Goal: Information Seeking & Learning: Learn about a topic

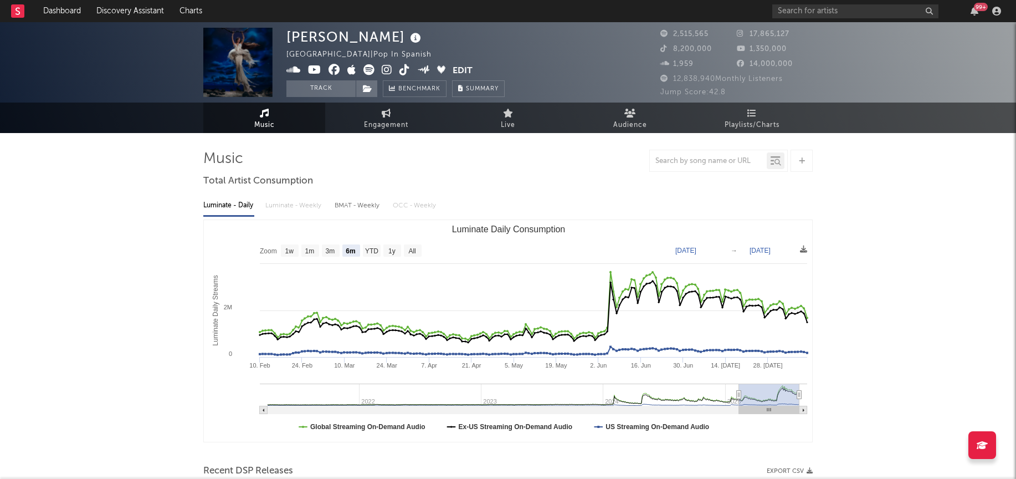
select select "6m"
click at [815, 11] on input "text" at bounding box center [855, 11] width 166 height 14
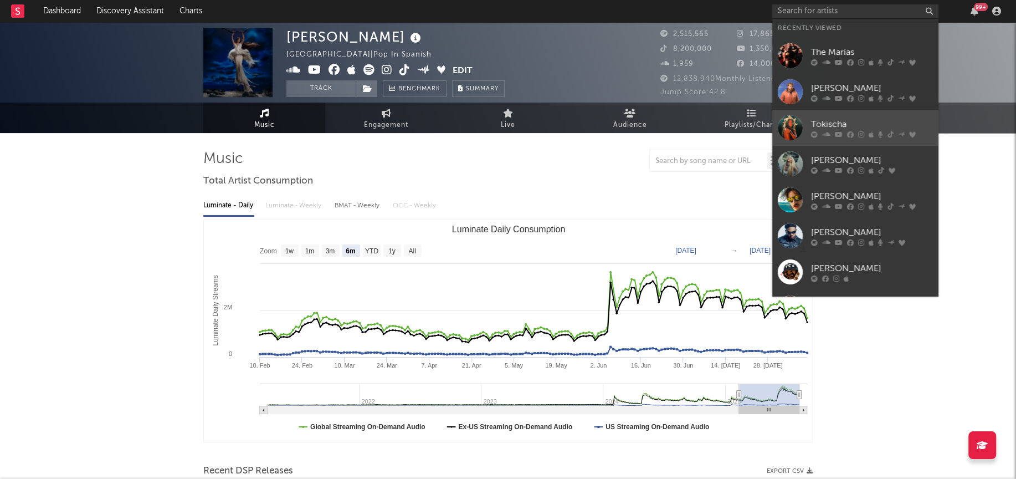
click at [793, 122] on div at bounding box center [790, 127] width 25 height 25
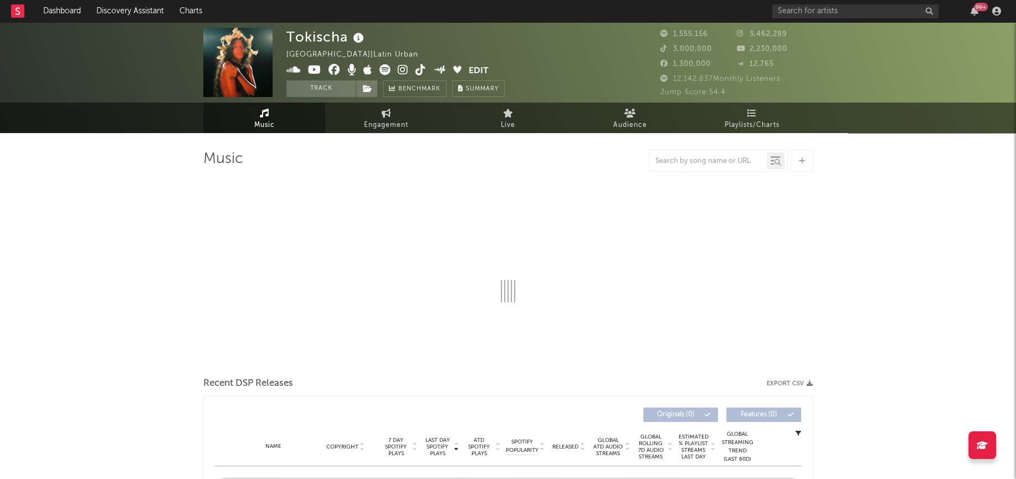
select select "6m"
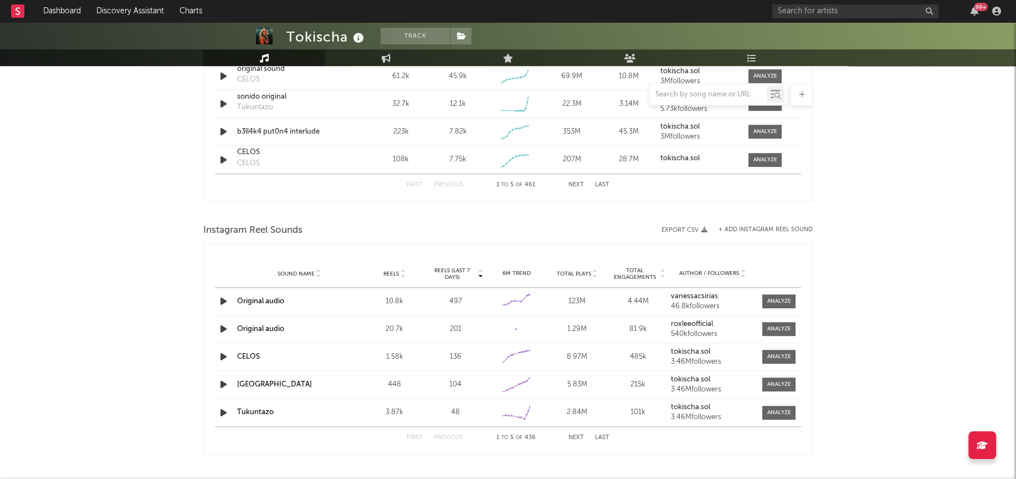
scroll to position [914, 0]
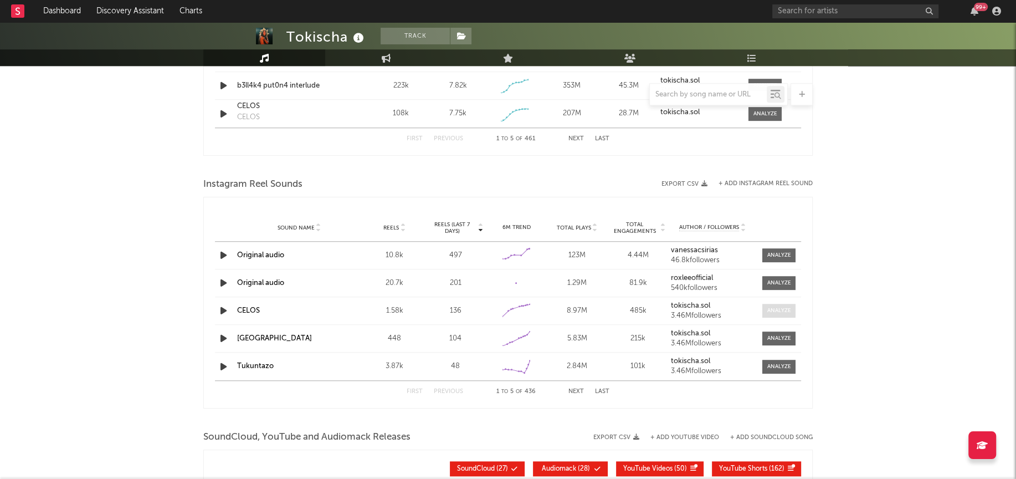
click at [774, 307] on div at bounding box center [779, 310] width 24 height 8
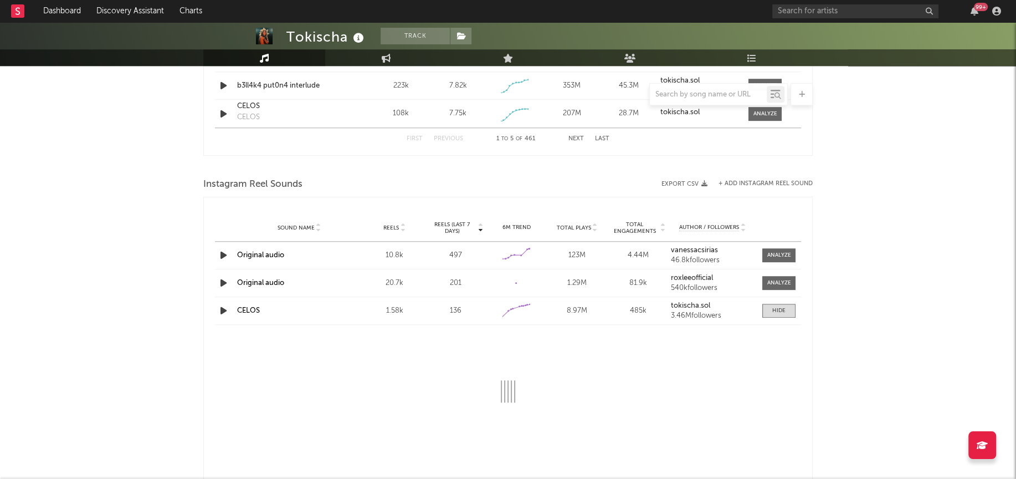
select select "1w"
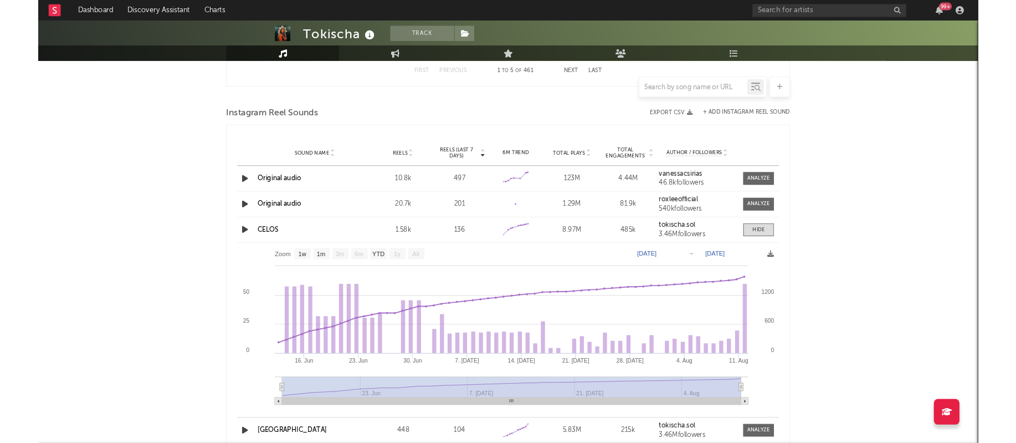
scroll to position [980, 0]
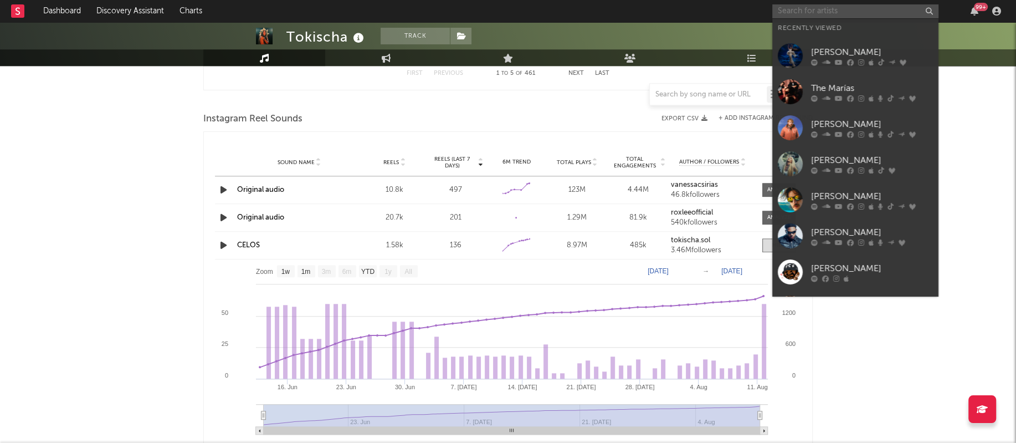
click at [807, 14] on input "text" at bounding box center [855, 11] width 166 height 14
